Goal: Information Seeking & Learning: Learn about a topic

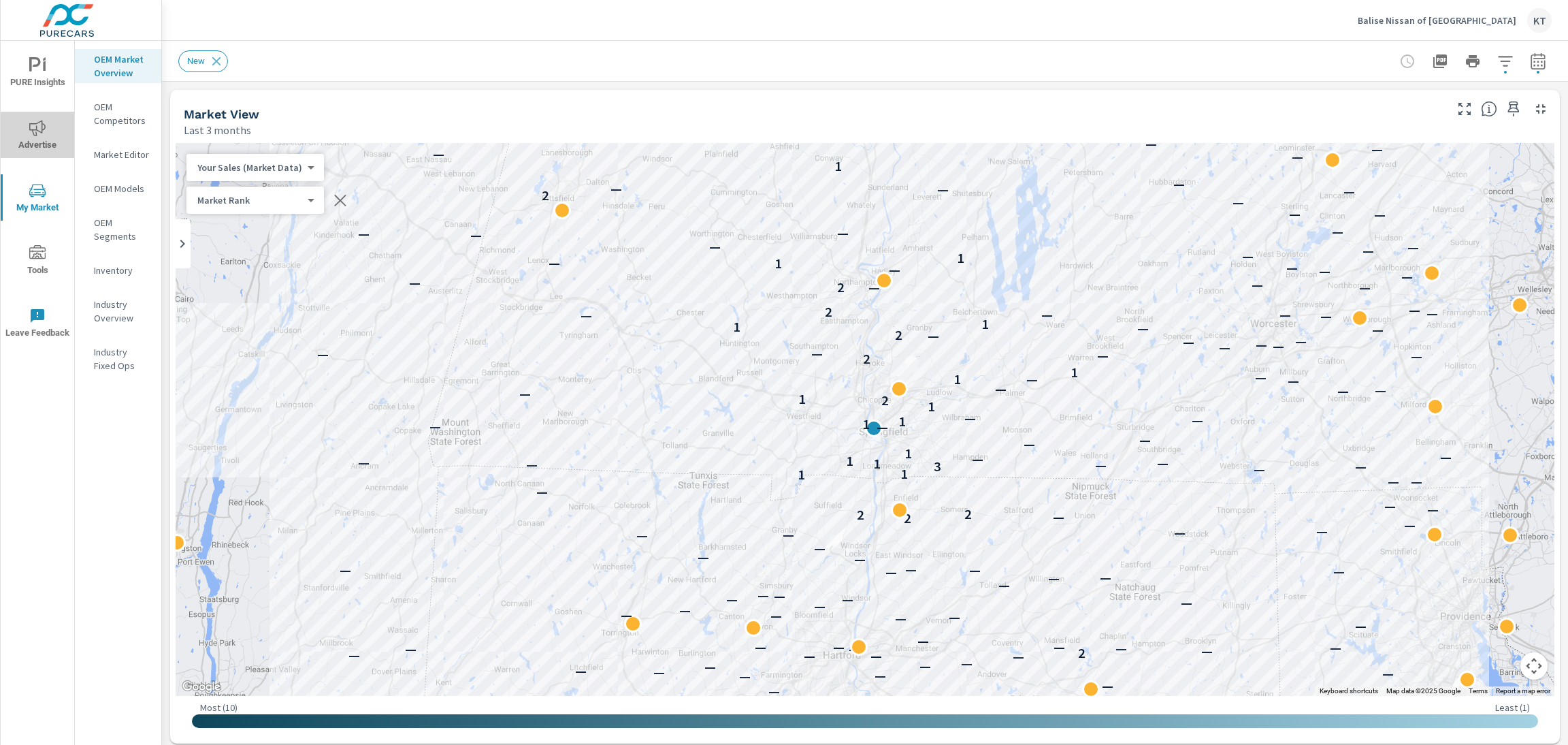
click at [35, 145] on span "Advertise" at bounding box center [38, 136] width 65 height 33
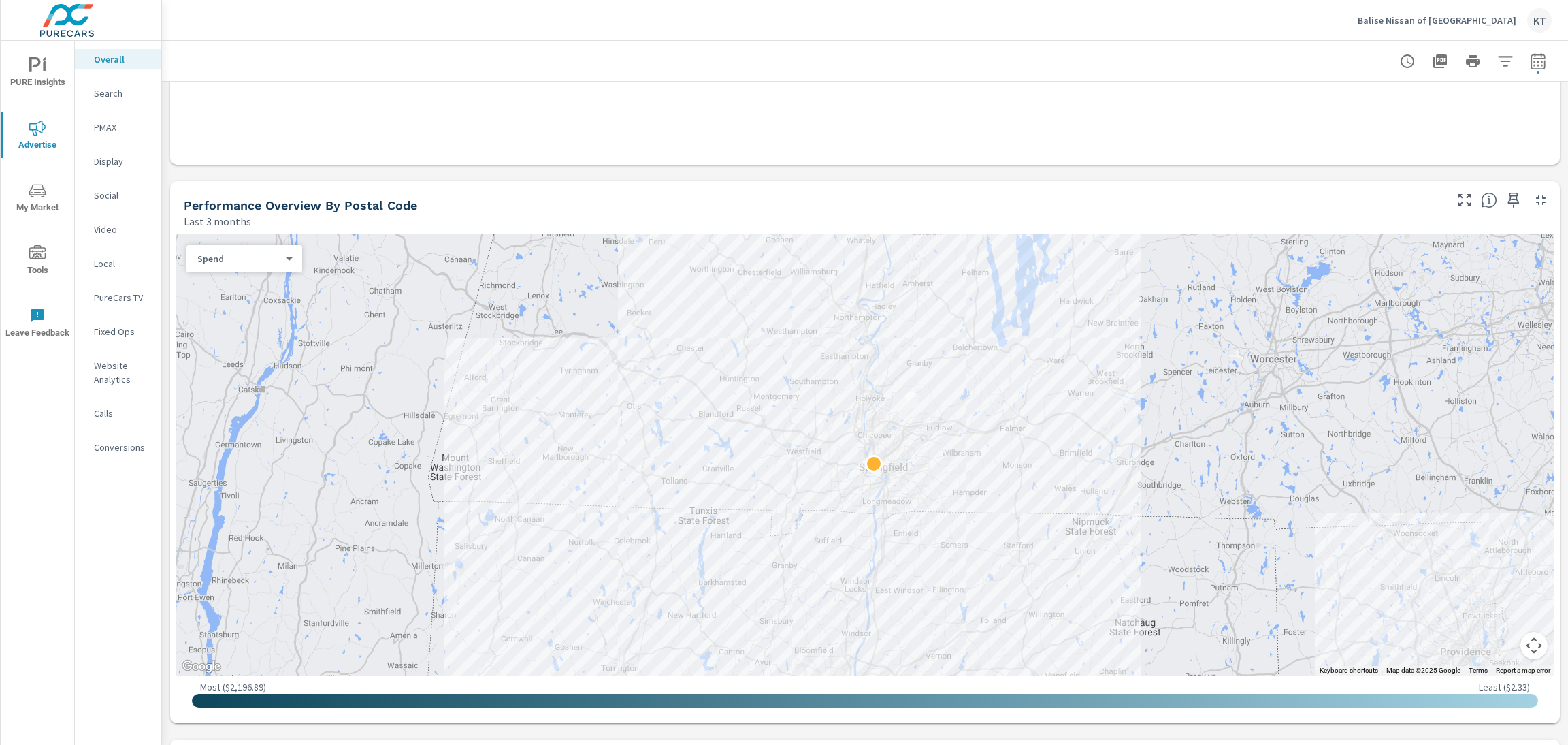
scroll to position [368, 0]
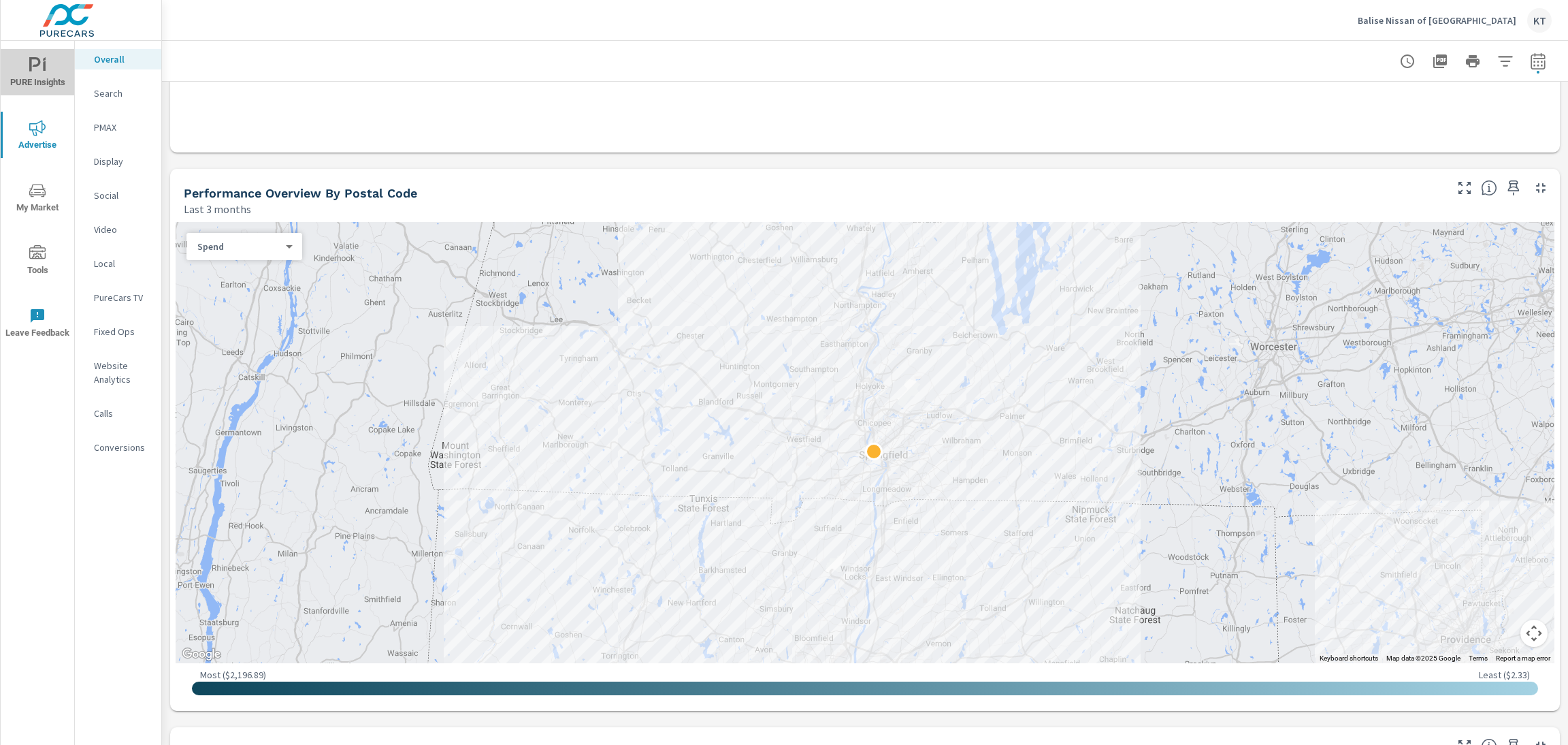
click at [24, 76] on span "PURE Insights" at bounding box center [38, 74] width 65 height 33
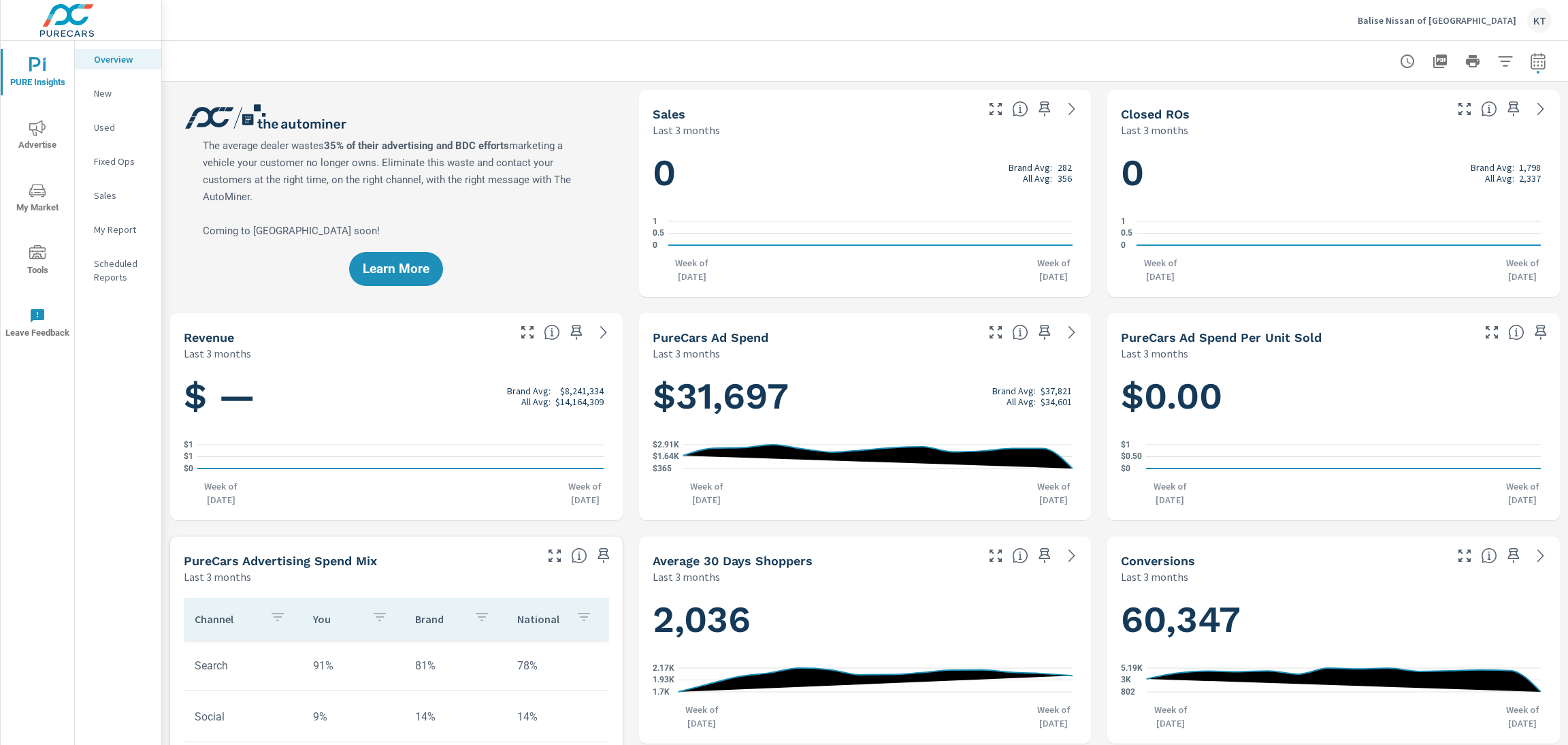
click at [28, 144] on span "Advertise" at bounding box center [38, 136] width 65 height 33
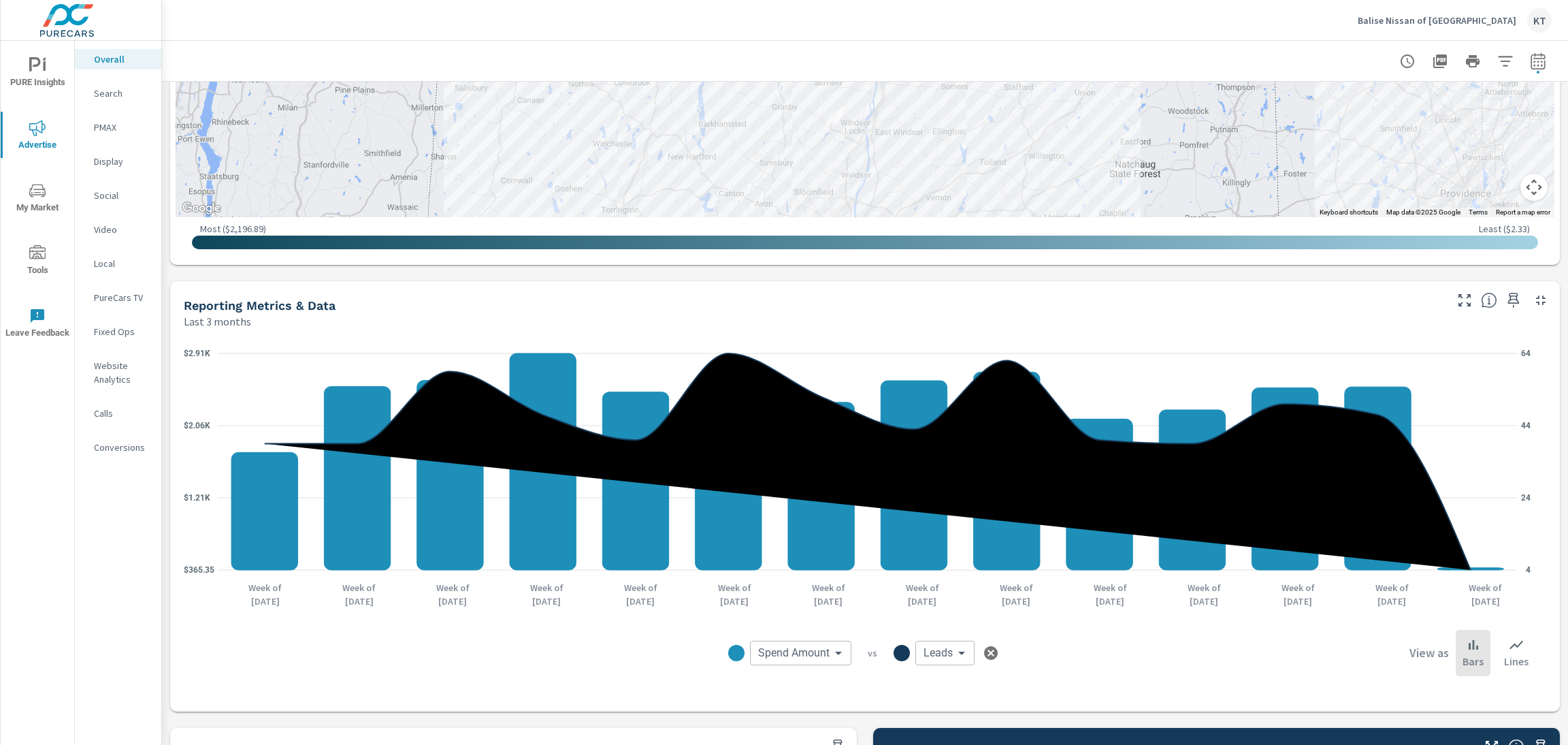
scroll to position [817, 0]
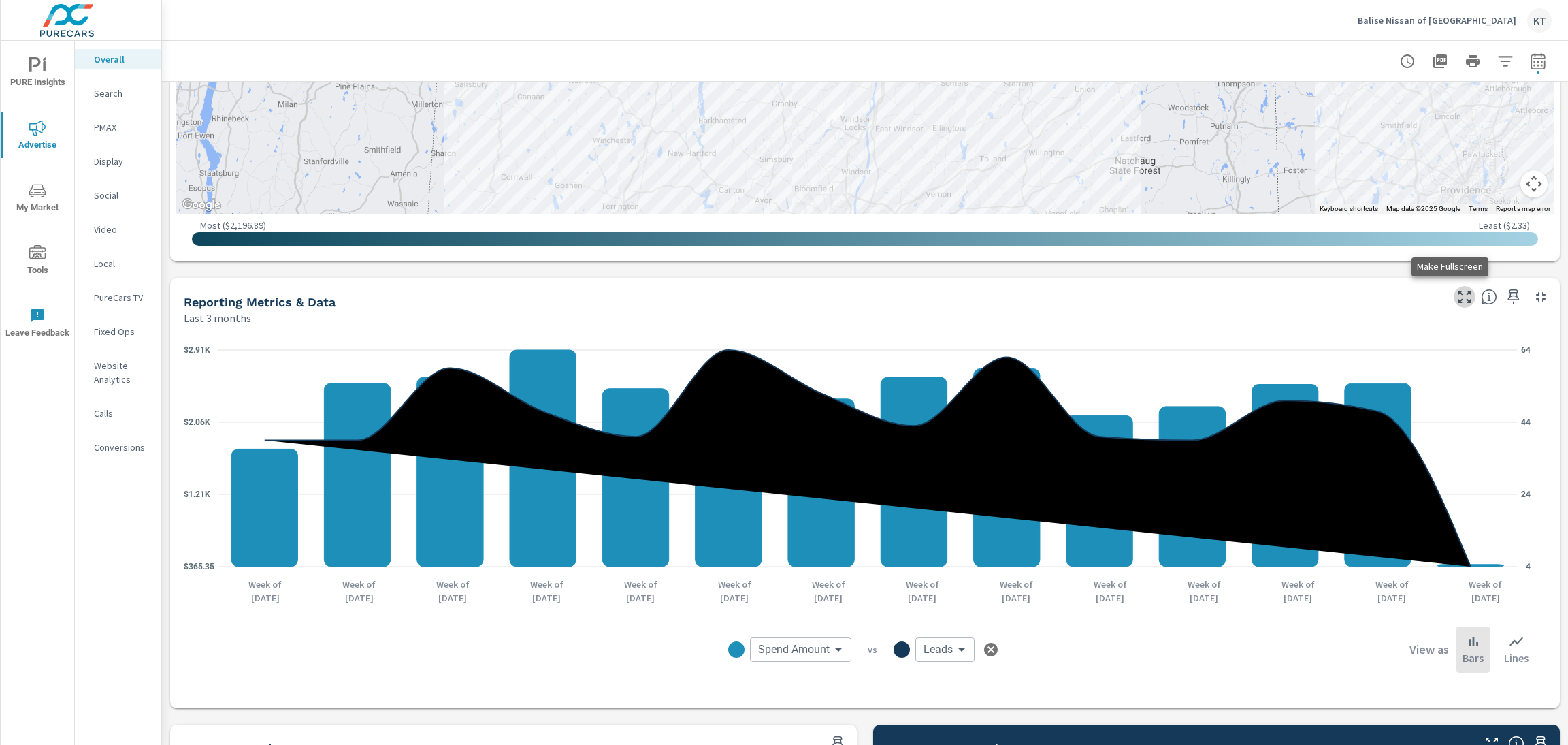
click at [1457, 295] on icon "button" at bounding box center [1464, 296] width 16 height 16
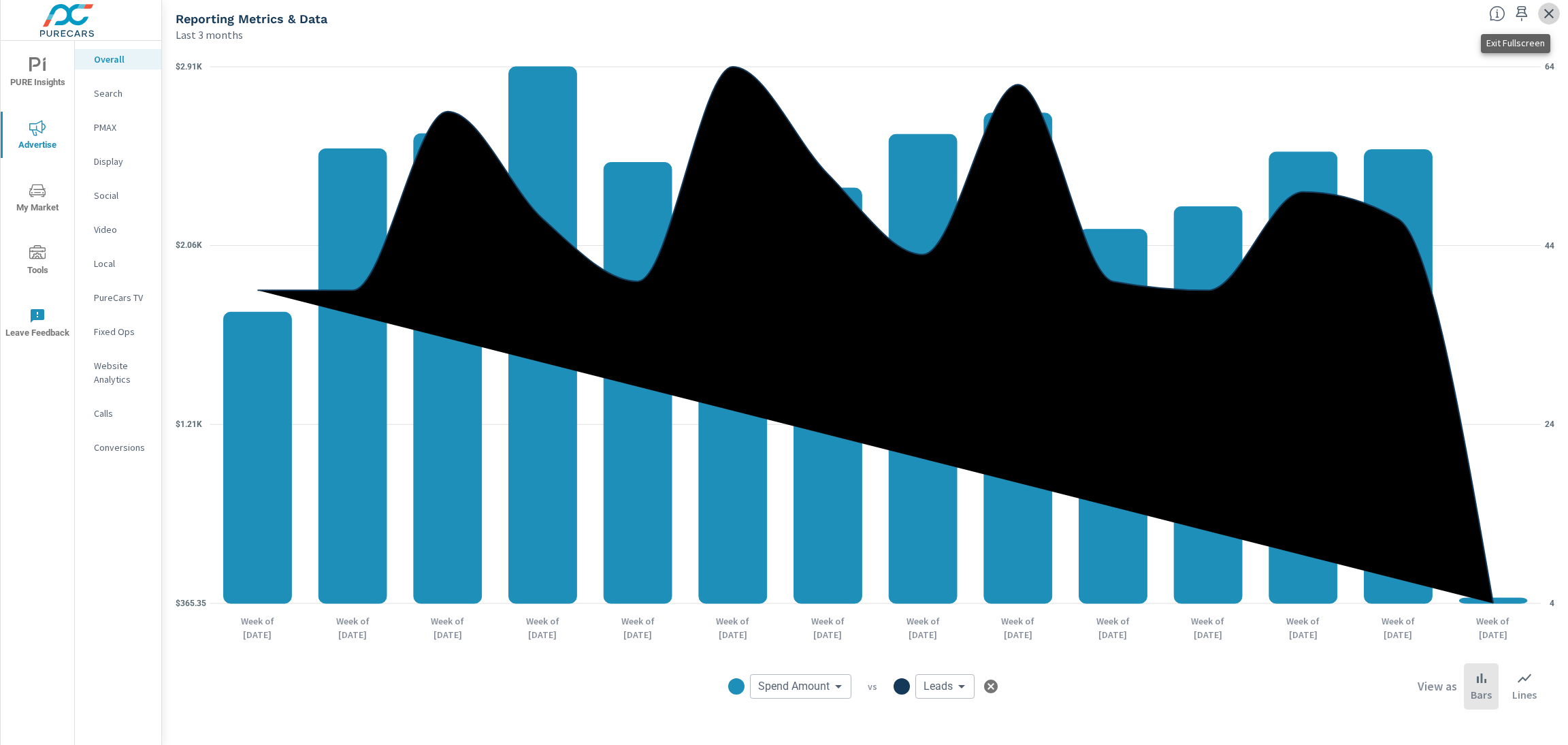
click at [1549, 9] on icon "button" at bounding box center [1549, 13] width 16 height 16
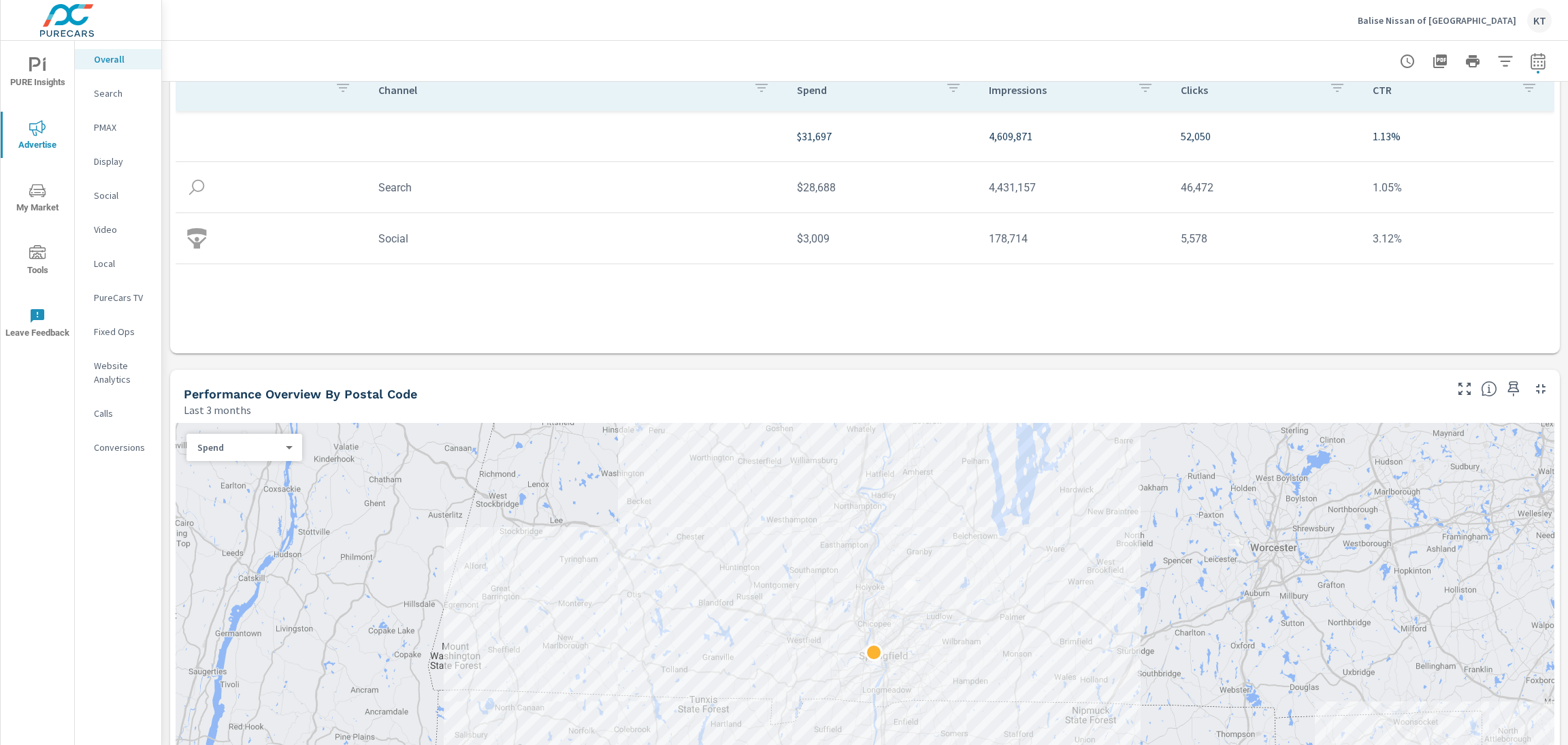
scroll to position [205, 0]
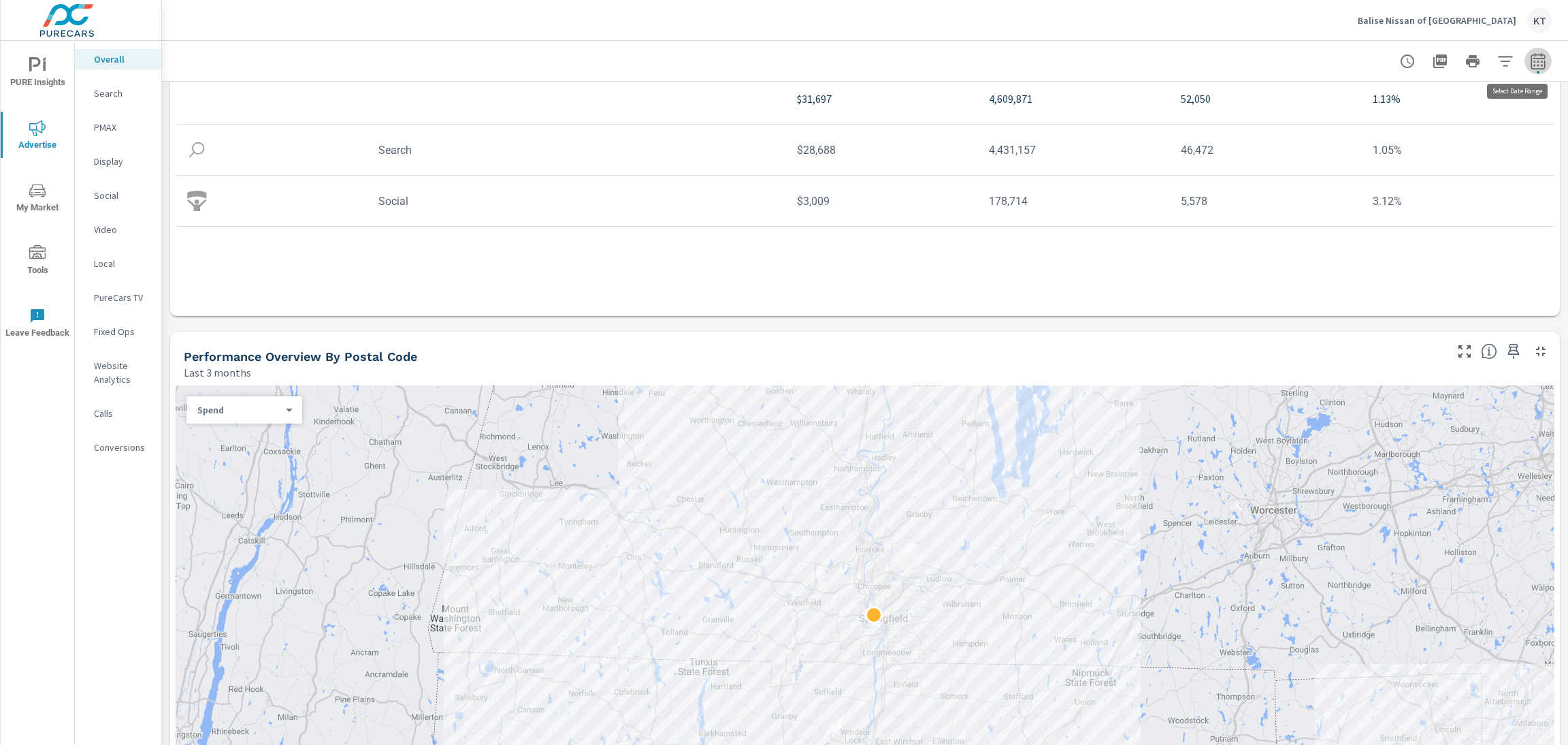
click at [1530, 53] on icon "button" at bounding box center [1538, 61] width 16 height 16
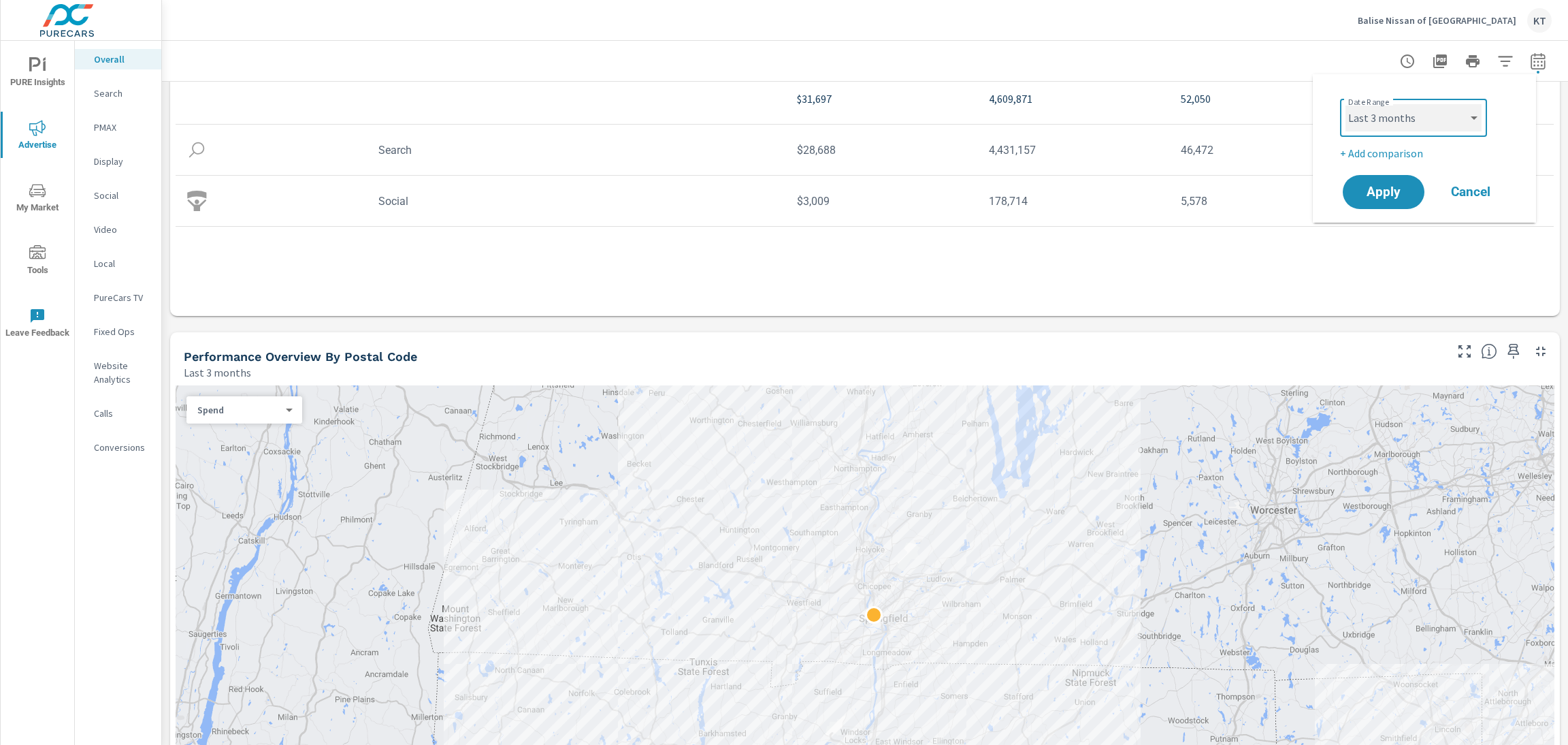
click at [1430, 125] on select "Custom [DATE] Last week Last 7 days Last 14 days Last 30 days Last 45 days Last…" at bounding box center [1414, 118] width 136 height 27
click at [1345, 104] on select "Custom [DATE] Last week Last 7 days Last 14 days Last 30 days Last 45 days Last…" at bounding box center [1414, 118] width 136 height 27
select select "Year to date"
click at [1405, 157] on p "+ Add comparison" at bounding box center [1428, 153] width 175 height 16
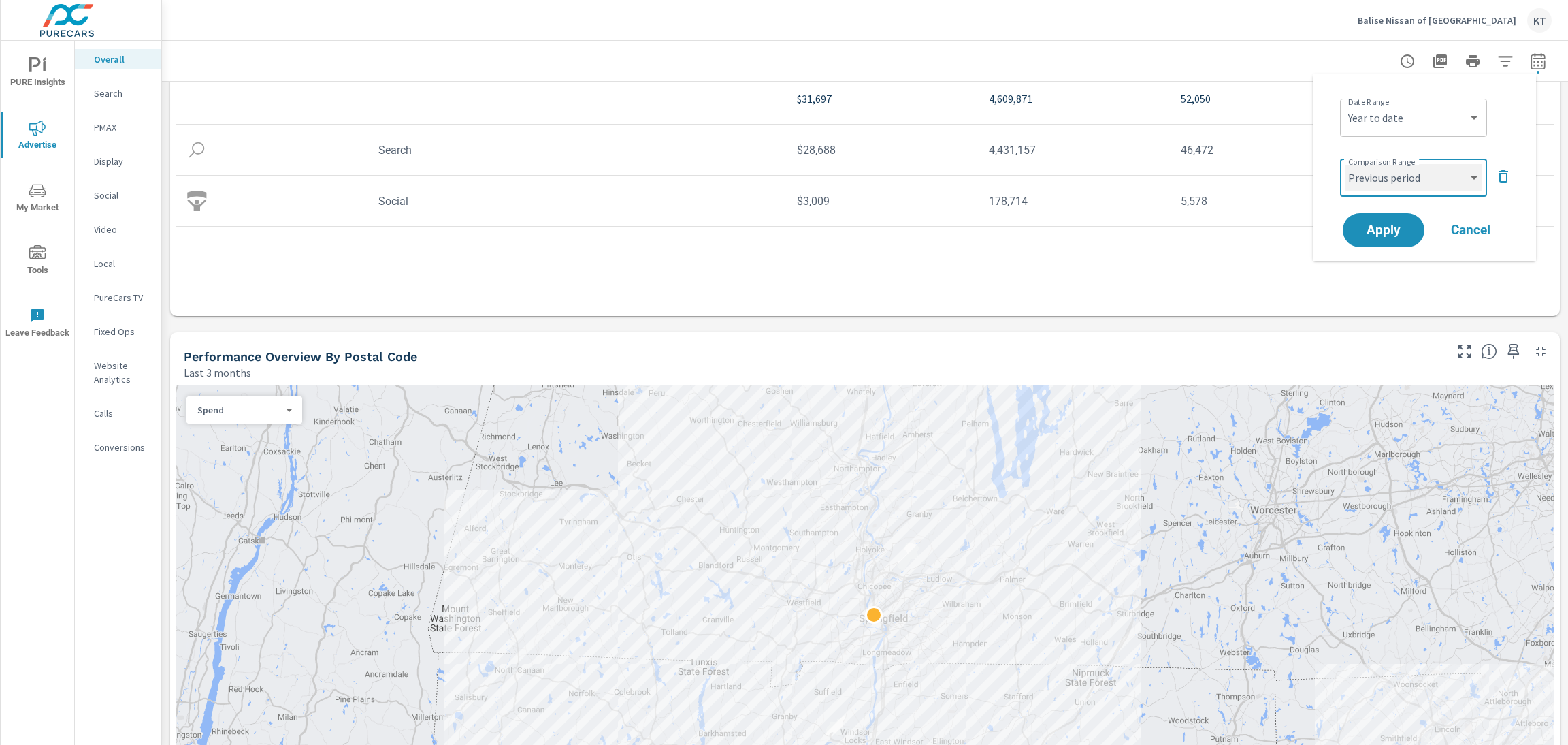
click at [1427, 186] on select "Custom Previous period Previous month Previous year" at bounding box center [1414, 177] width 136 height 27
click at [1345, 164] on select "Custom Previous period Previous month Previous year" at bounding box center [1414, 177] width 136 height 27
select select "Previous year"
click at [1377, 237] on span "Apply" at bounding box center [1384, 230] width 56 height 13
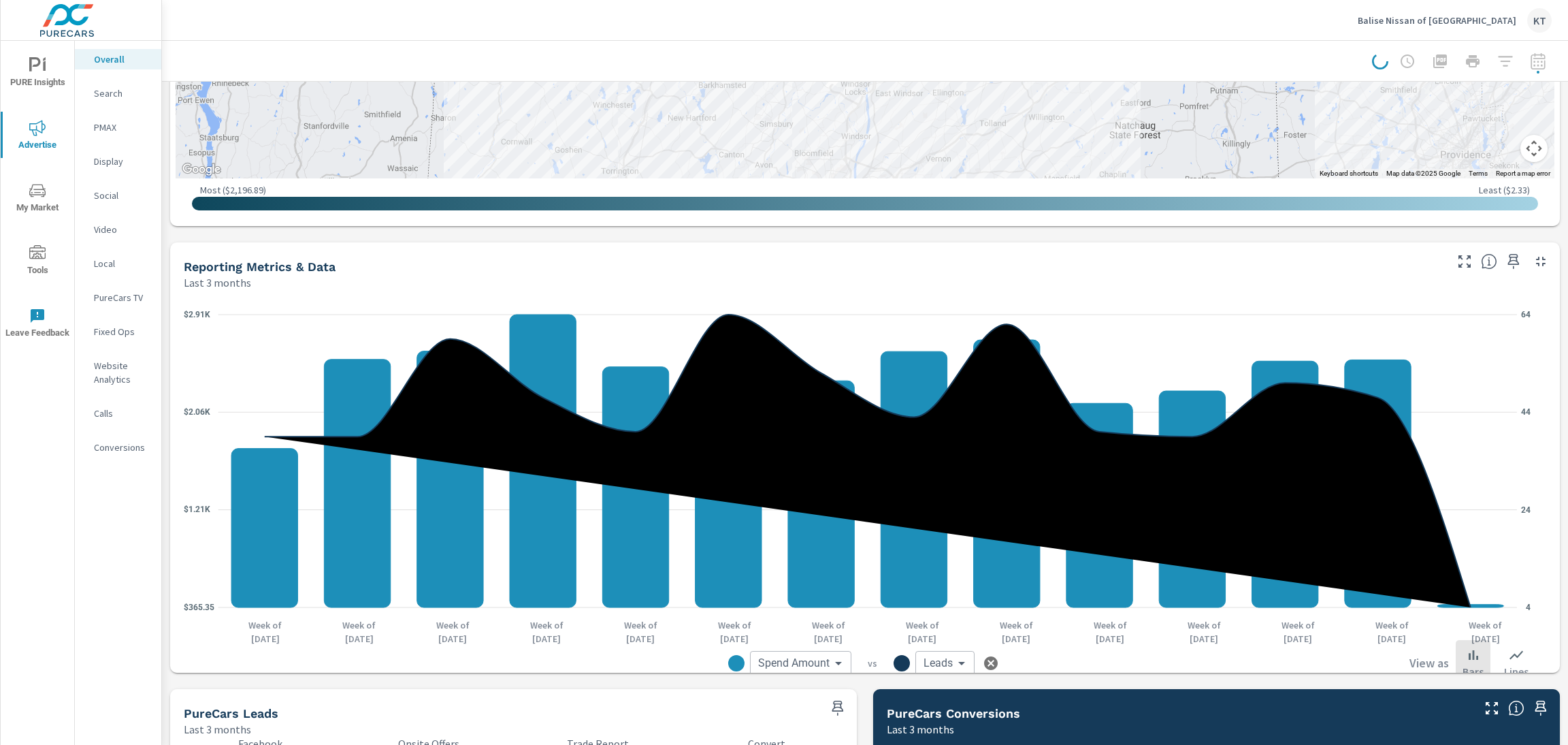
scroll to position [872, 0]
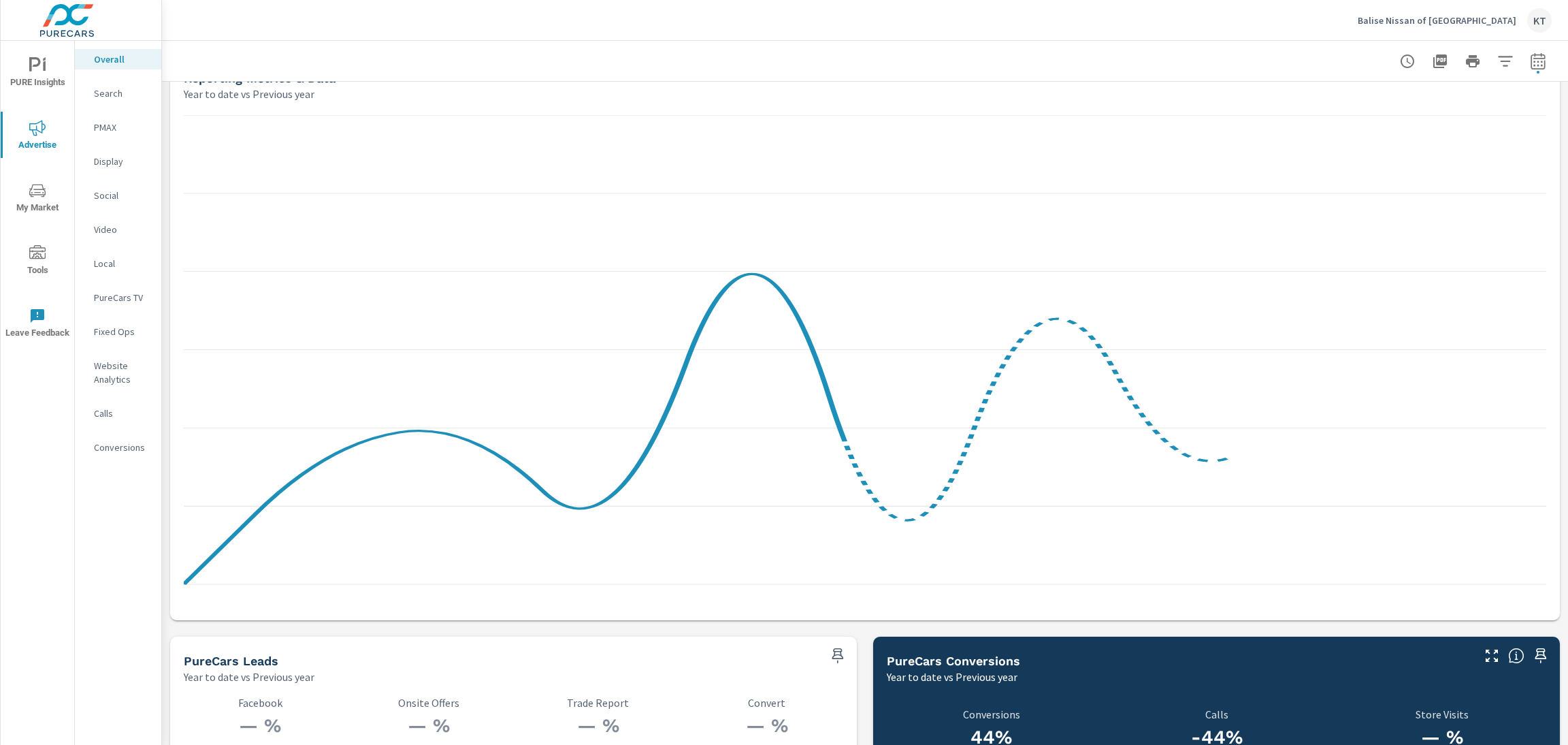
scroll to position [1361, 0]
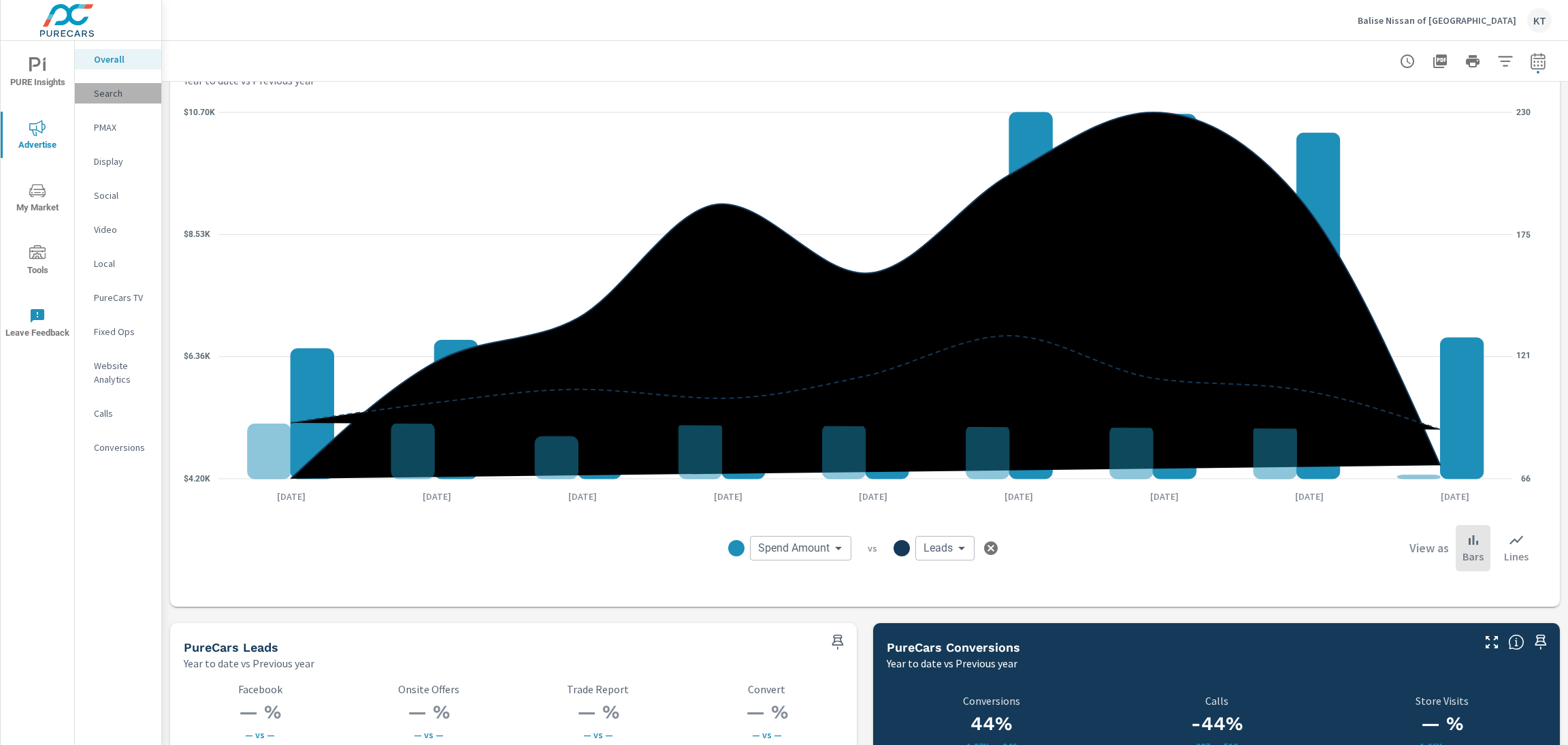
click at [103, 94] on p "Search" at bounding box center [122, 93] width 56 height 14
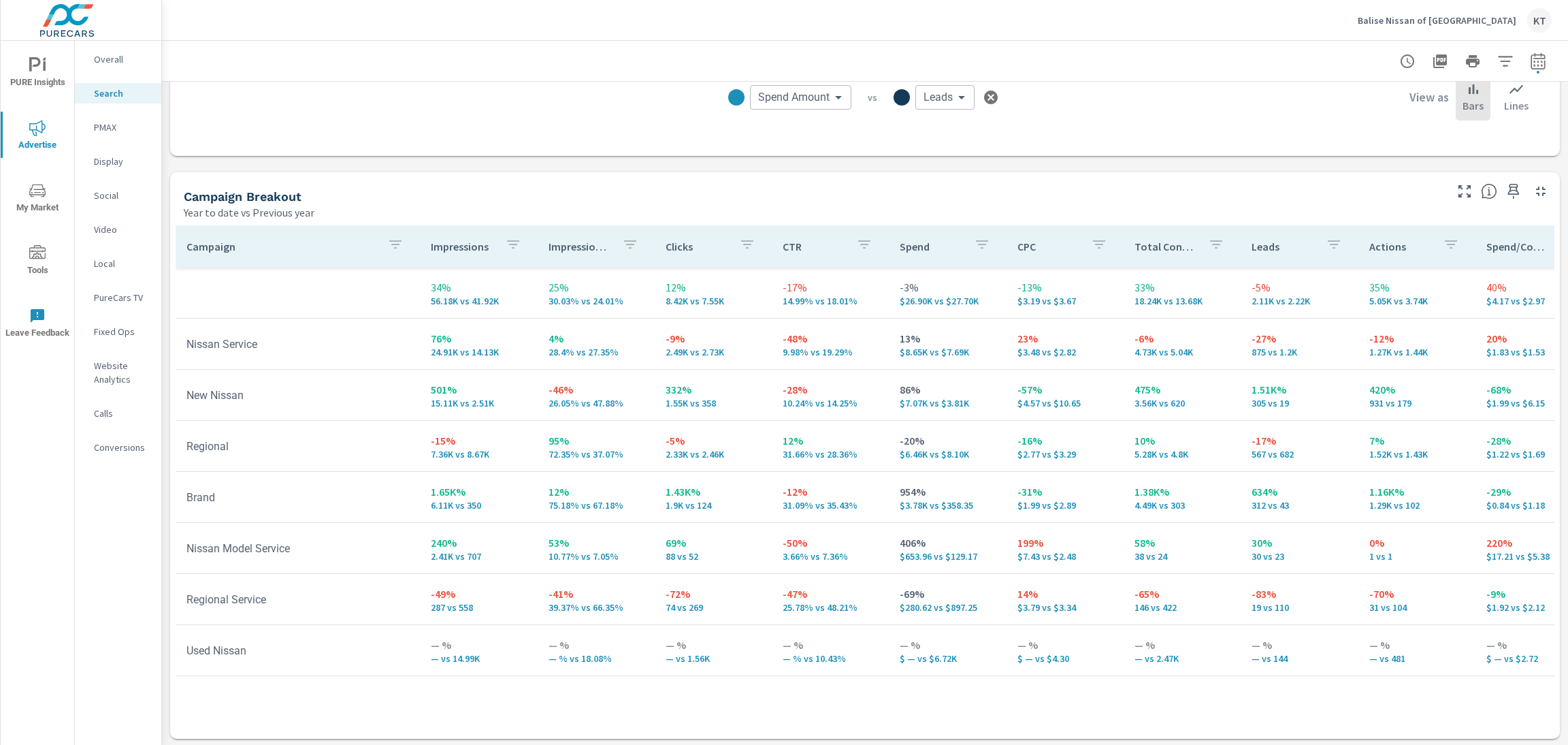
scroll to position [1231, 0]
click at [108, 129] on p "PMAX" at bounding box center [122, 127] width 56 height 14
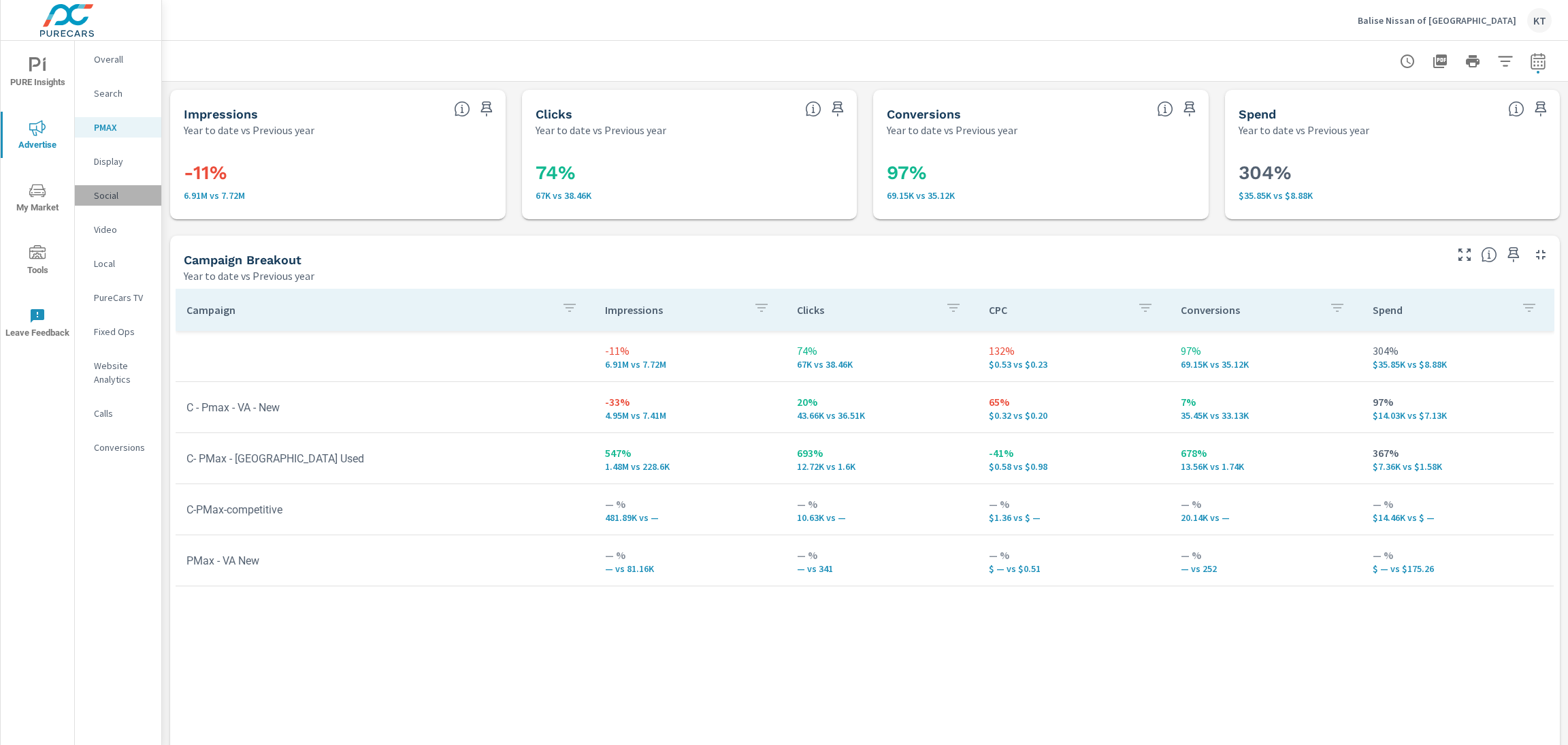
click at [111, 196] on p "Social" at bounding box center [122, 195] width 56 height 14
